Goal: Task Accomplishment & Management: Complete application form

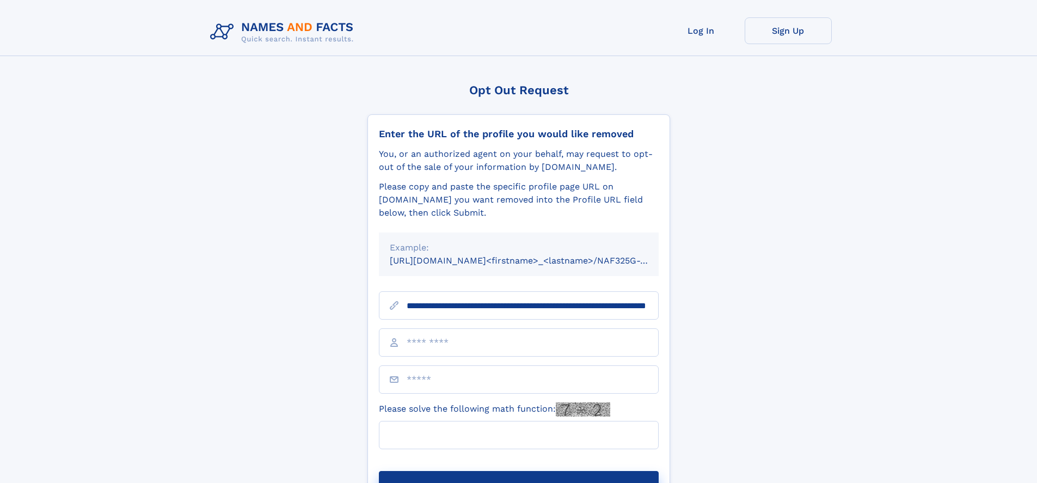
scroll to position [0, 118]
type input "**********"
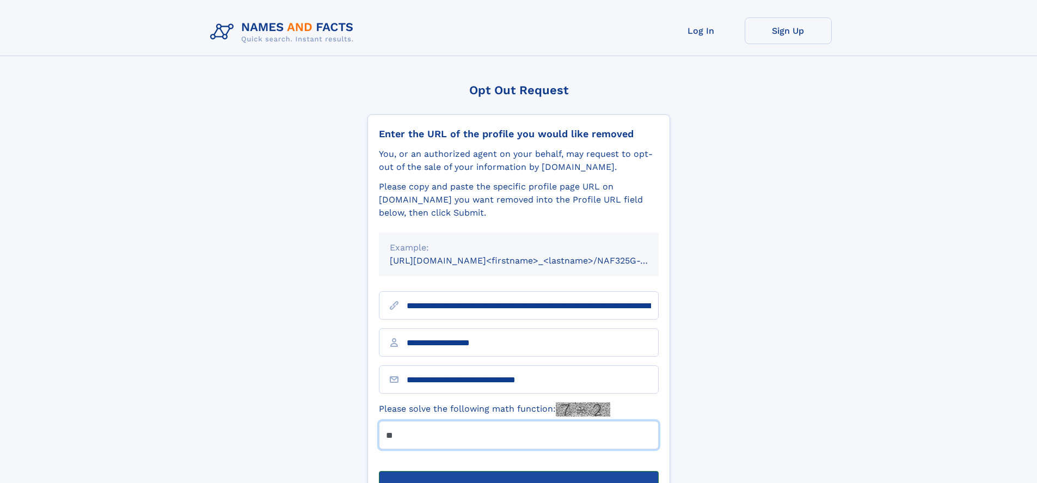
type input "**"
click at [518, 471] on button "Submit Opt Out Request" at bounding box center [519, 488] width 280 height 35
